Goal: Communication & Community: Answer question/provide support

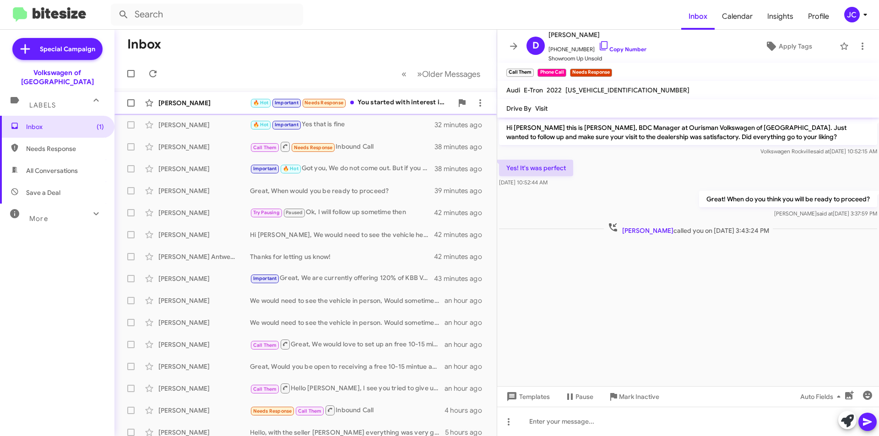
click at [404, 97] on div "Jeffrey Leach 🔥 Hot Important Needs Response You started with interest in buyin…" at bounding box center [305, 103] width 367 height 18
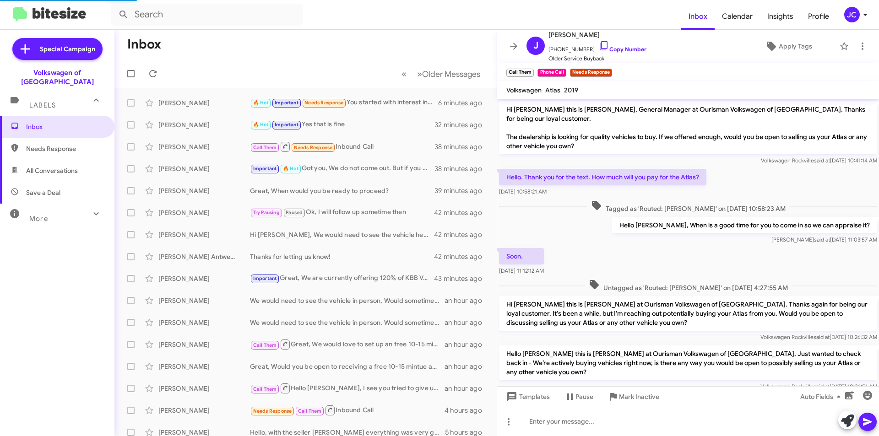
scroll to position [210, 0]
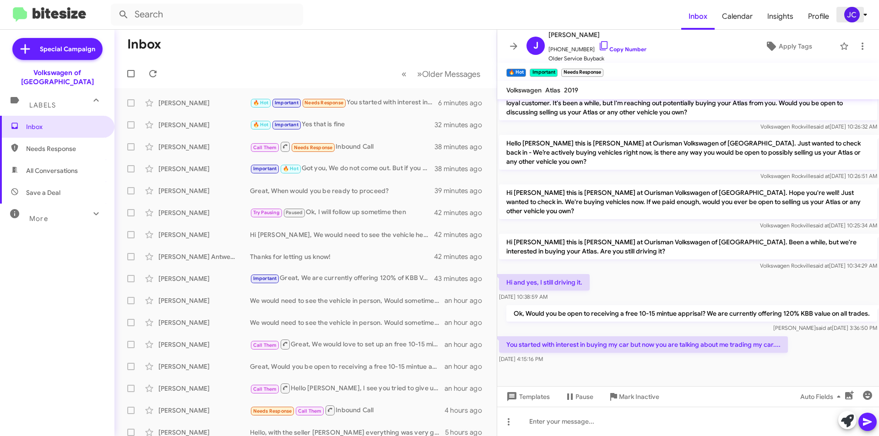
click at [847, 18] on div "JC" at bounding box center [852, 15] width 16 height 16
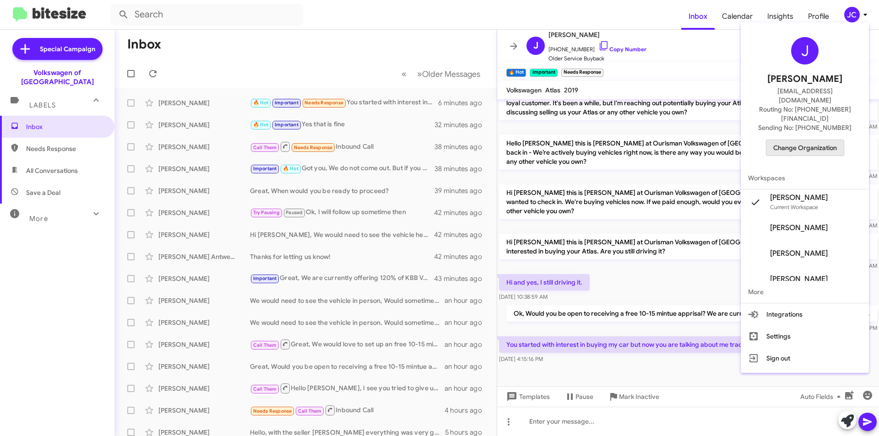
click at [788, 140] on span "Change Organization" at bounding box center [805, 148] width 64 height 16
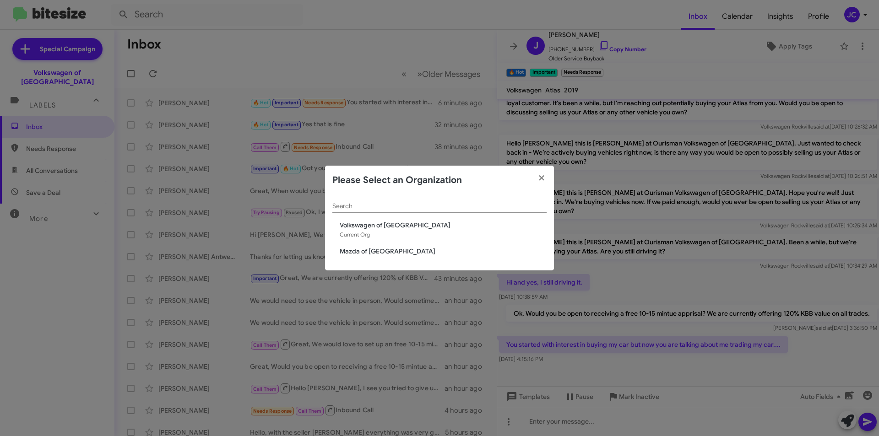
click at [358, 253] on span "Mazda of [GEOGRAPHIC_DATA]" at bounding box center [443, 251] width 207 height 9
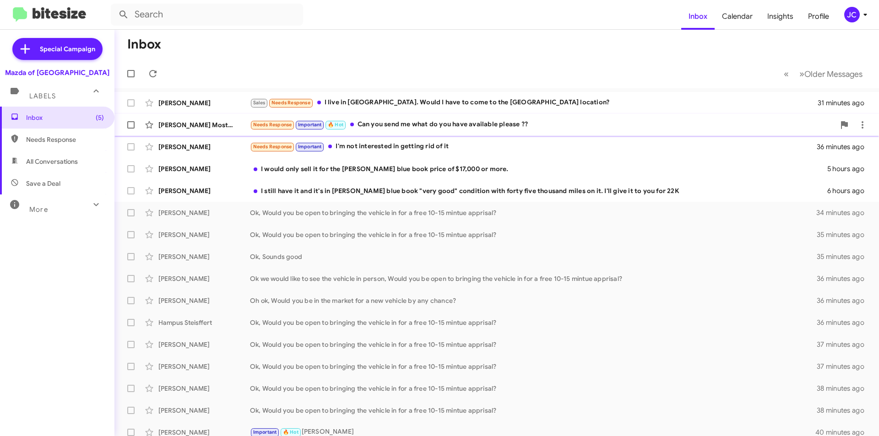
click at [420, 115] on span "[PERSON_NAME] Mostacilla [PERSON_NAME] Needs Response Important 🔥 Hot Can you s…" at bounding box center [496, 125] width 764 height 22
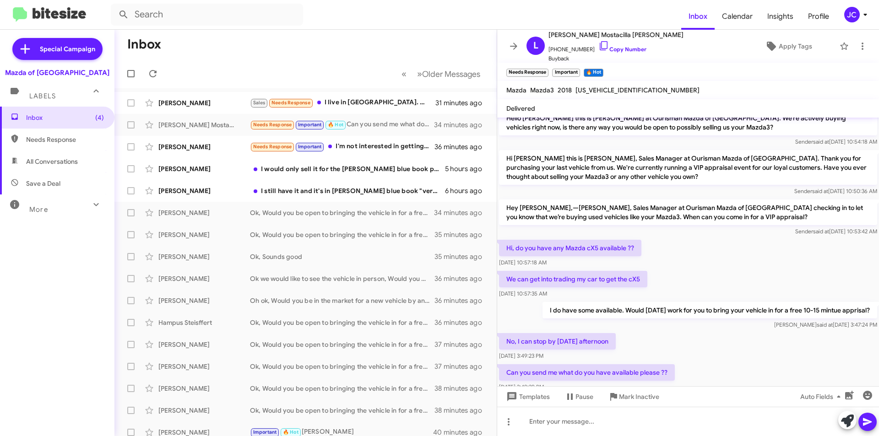
scroll to position [96, 0]
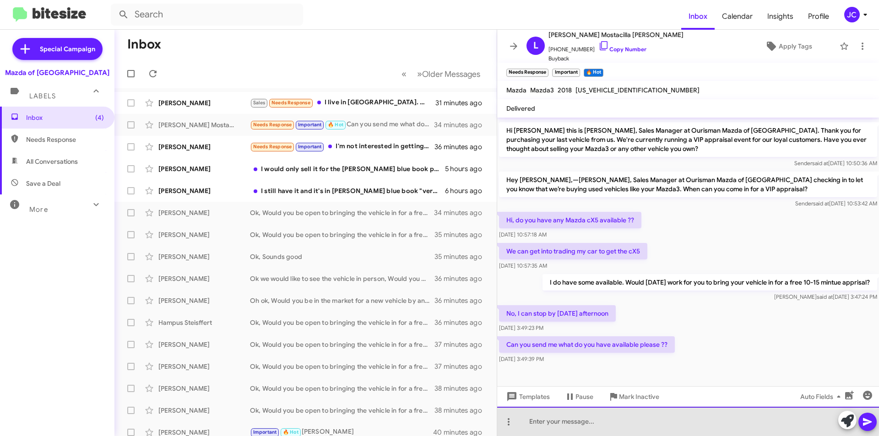
click at [576, 410] on div at bounding box center [688, 421] width 382 height 29
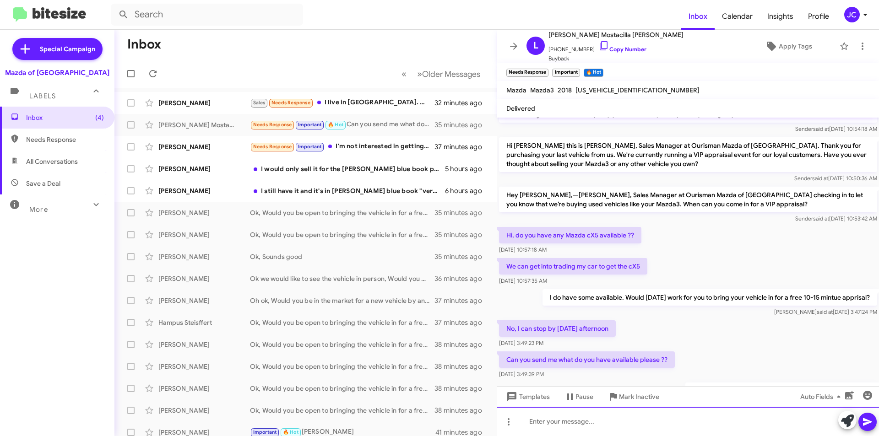
scroll to position [129, 0]
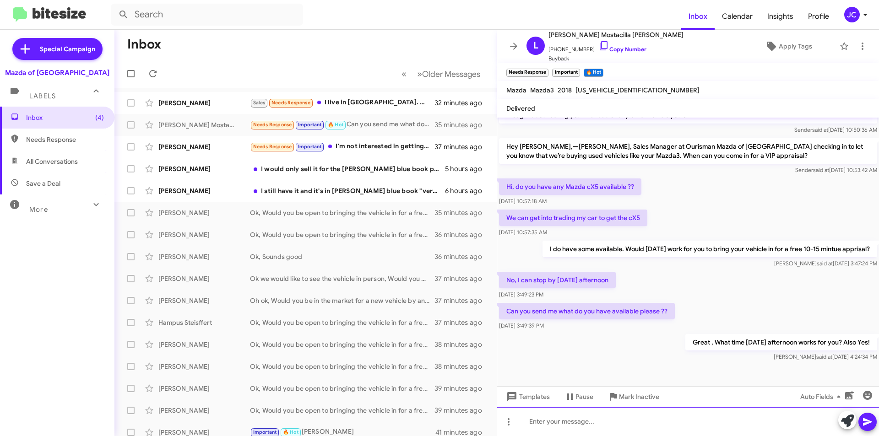
click at [559, 433] on div at bounding box center [688, 421] width 382 height 29
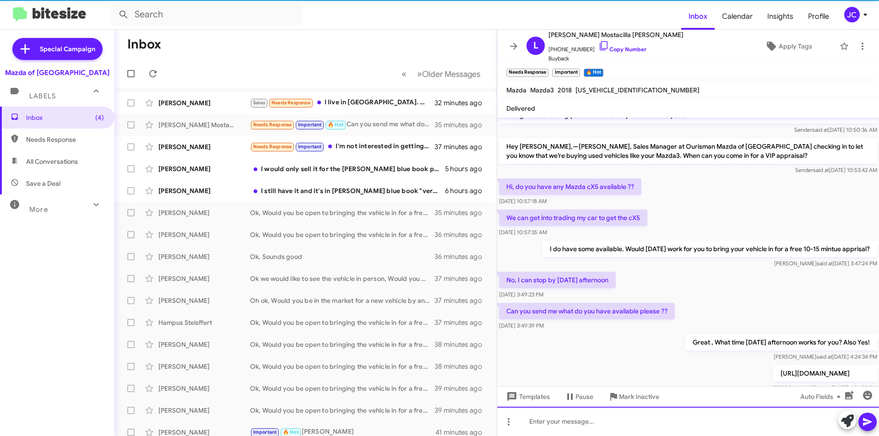
scroll to position [0, 0]
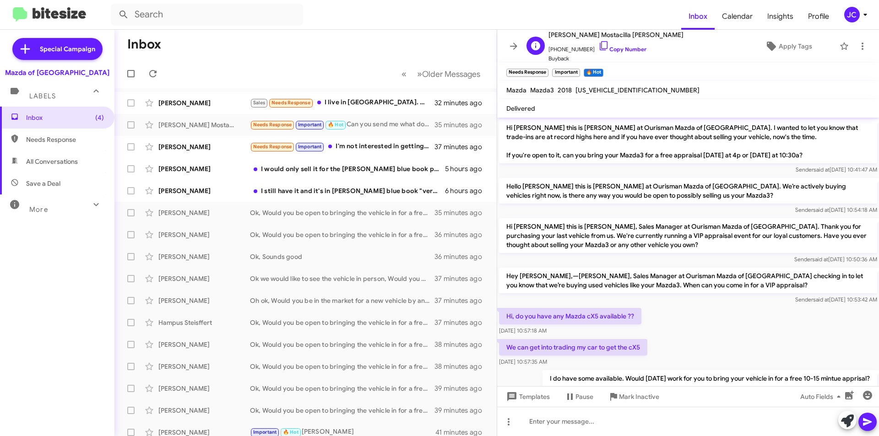
click at [606, 42] on span "[PHONE_NUMBER] Copy Number" at bounding box center [615, 47] width 135 height 14
drag, startPoint x: 606, startPoint y: 43, endPoint x: 608, endPoint y: 47, distance: 4.9
click at [607, 43] on span "[PHONE_NUMBER] Copy Number" at bounding box center [615, 47] width 135 height 14
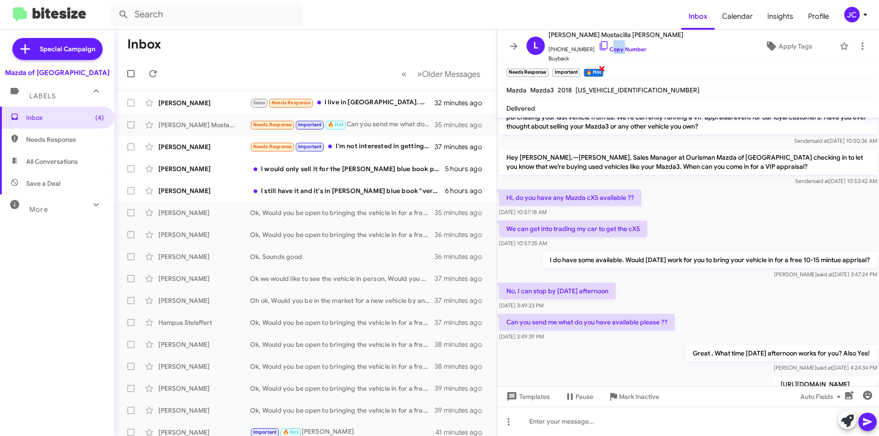
scroll to position [163, 0]
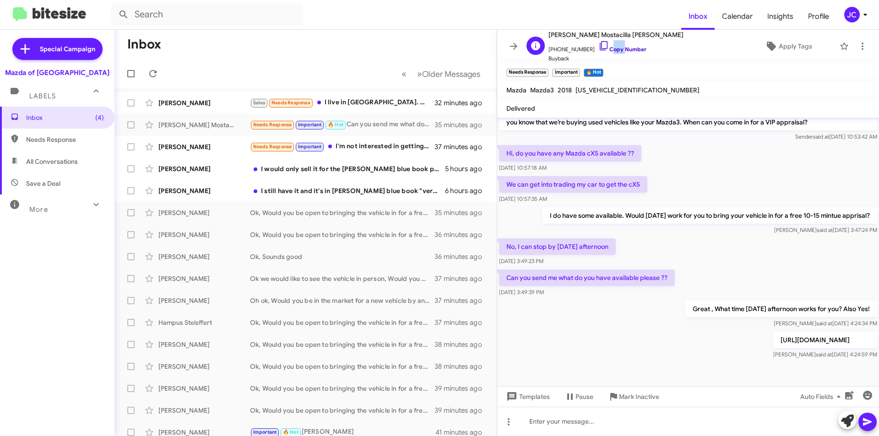
click at [598, 47] on icon at bounding box center [603, 45] width 11 height 11
copy link "Copy"
click at [598, 47] on icon at bounding box center [603, 45] width 11 height 11
click at [594, 422] on div at bounding box center [688, 421] width 382 height 29
drag, startPoint x: 371, startPoint y: 151, endPoint x: 388, endPoint y: 139, distance: 21.1
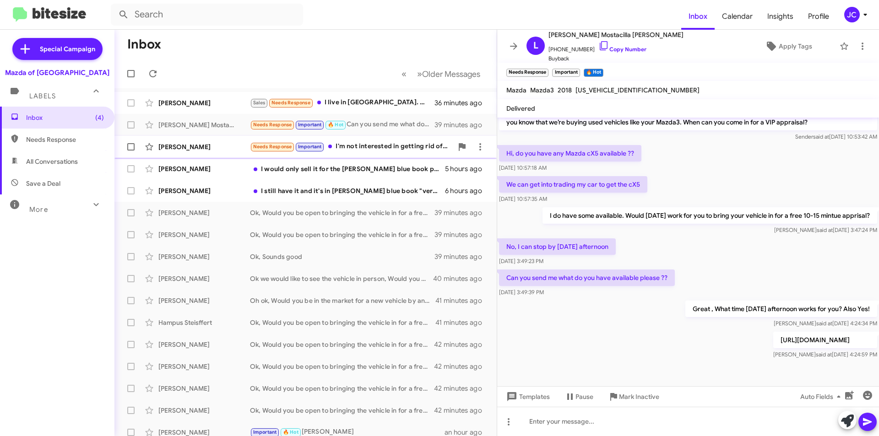
click at [371, 150] on div "Needs Response Important I'm not interested in getting rid of it" at bounding box center [351, 146] width 203 height 11
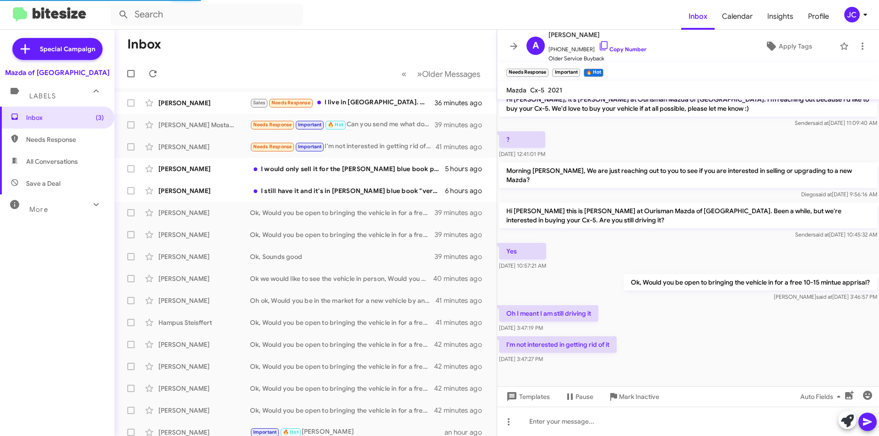
scroll to position [69, 0]
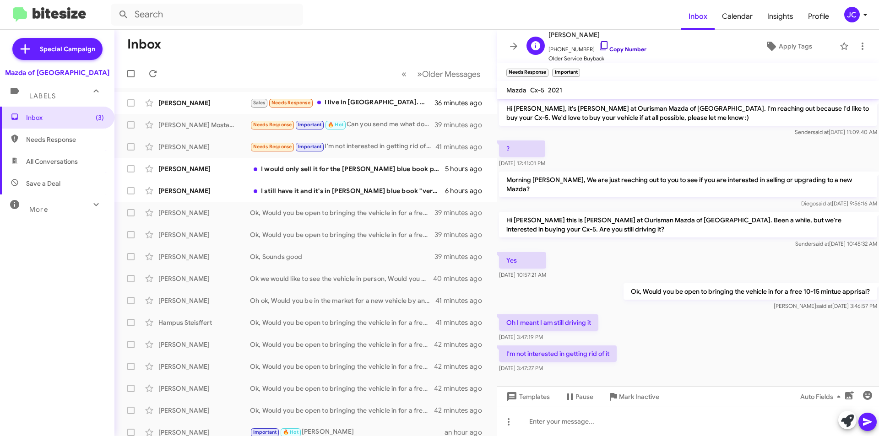
click at [604, 47] on link "Copy Number" at bounding box center [622, 49] width 48 height 7
click at [634, 399] on span "Mark Inactive" at bounding box center [639, 396] width 40 height 16
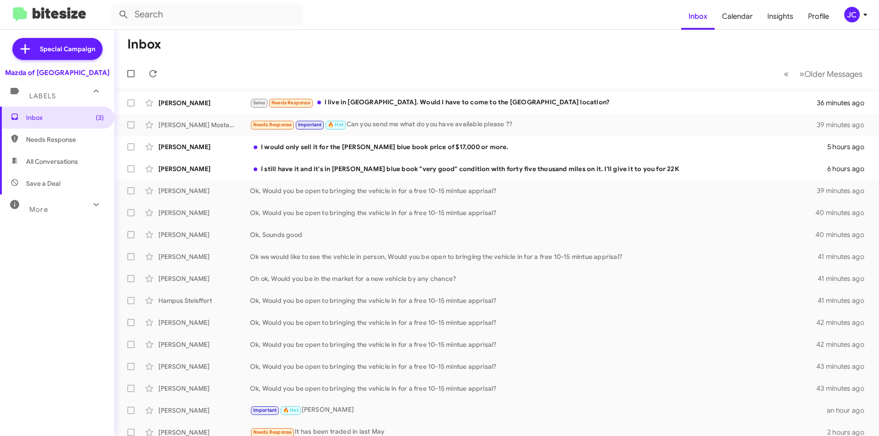
click at [862, 22] on mat-toolbar "Inbox Calendar Insights Profile JC" at bounding box center [439, 14] width 879 height 29
click at [854, 14] on div "JC" at bounding box center [852, 15] width 16 height 16
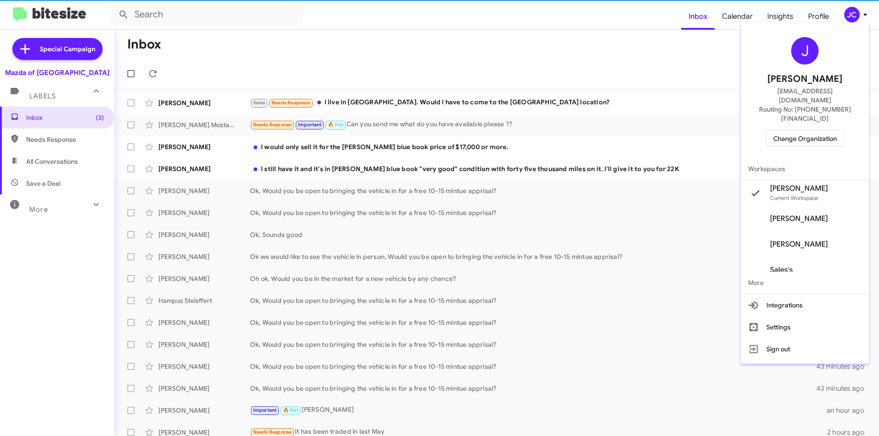
click at [805, 131] on span "Change Organization" at bounding box center [805, 139] width 64 height 16
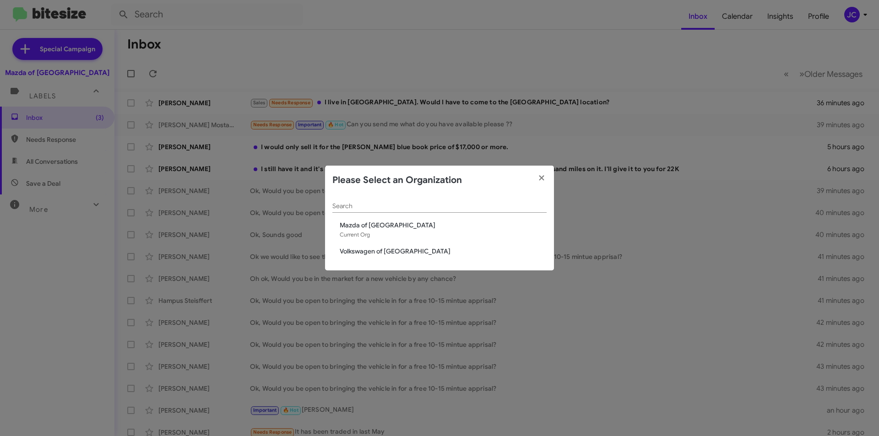
click at [390, 249] on span "Volkswagen of [GEOGRAPHIC_DATA]" at bounding box center [443, 251] width 207 height 9
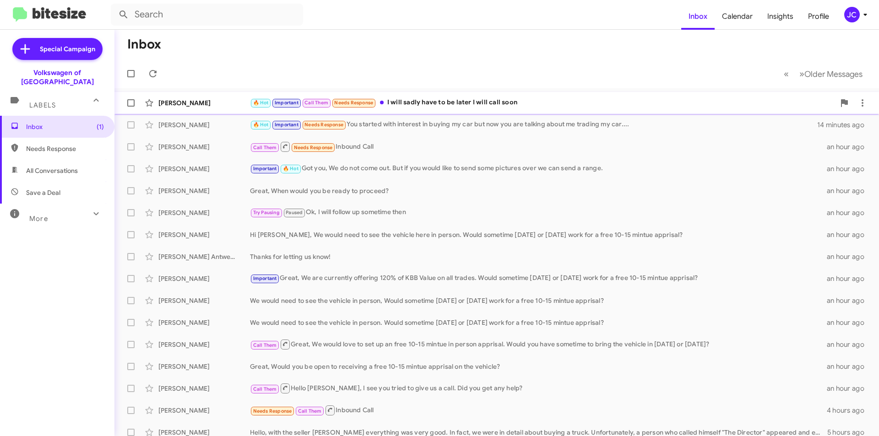
click at [464, 103] on div "🔥 Hot Important Call Them Needs Response I will sadly have to be later I will c…" at bounding box center [542, 102] width 585 height 11
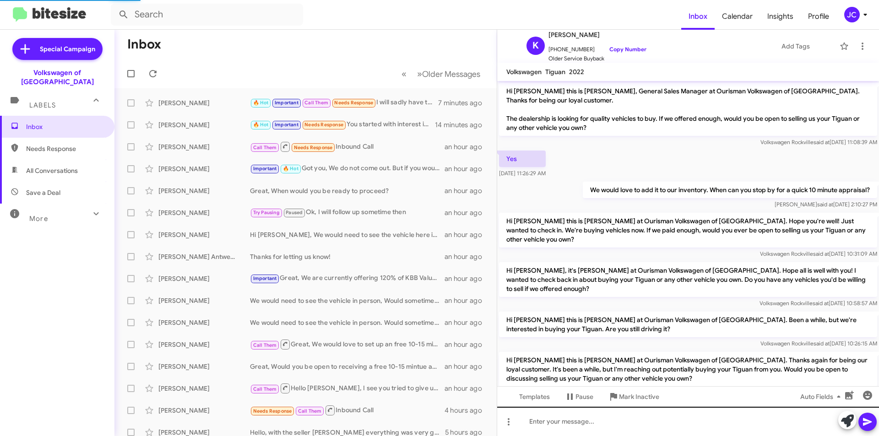
scroll to position [272, 0]
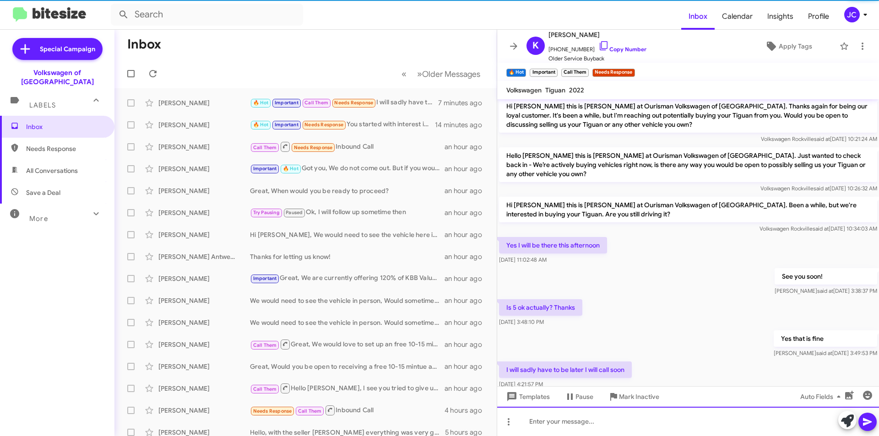
click at [578, 433] on div at bounding box center [688, 421] width 382 height 29
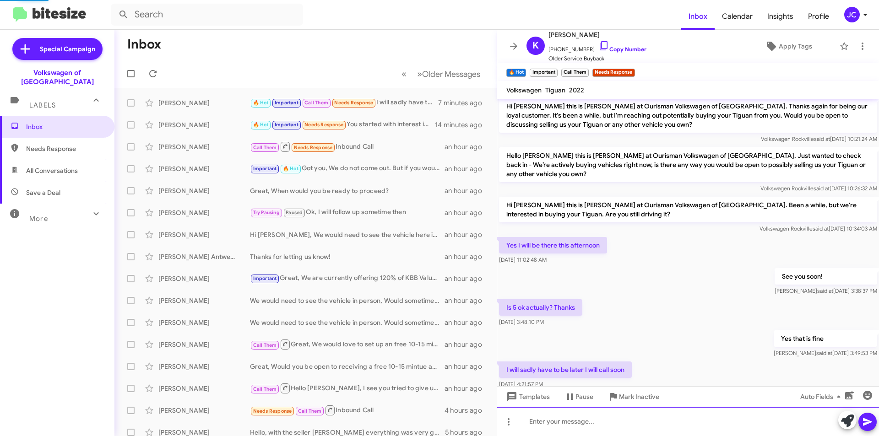
scroll to position [0, 0]
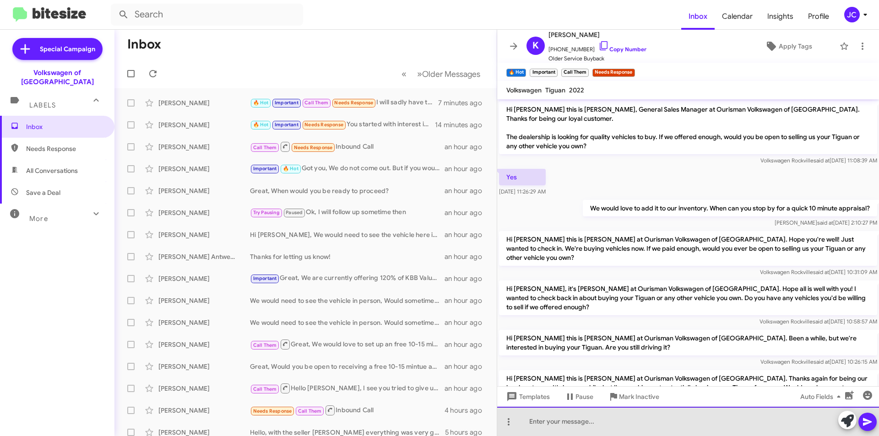
click at [578, 433] on div at bounding box center [688, 421] width 382 height 29
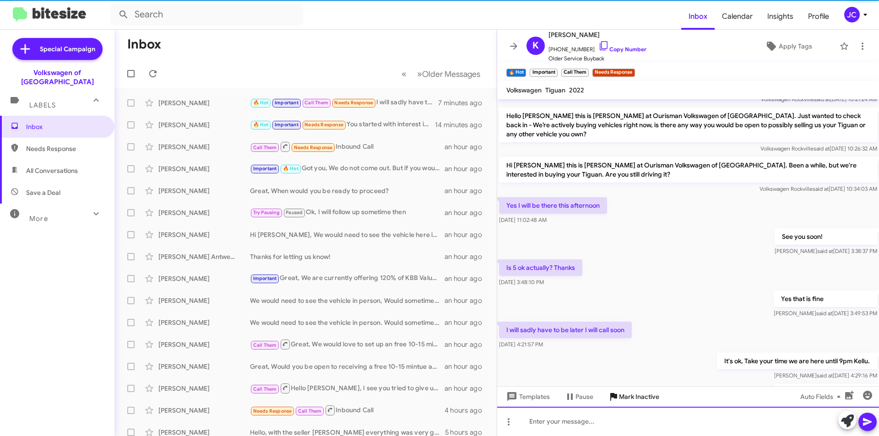
scroll to position [357, 0]
